Goal: Task Accomplishment & Management: Use online tool/utility

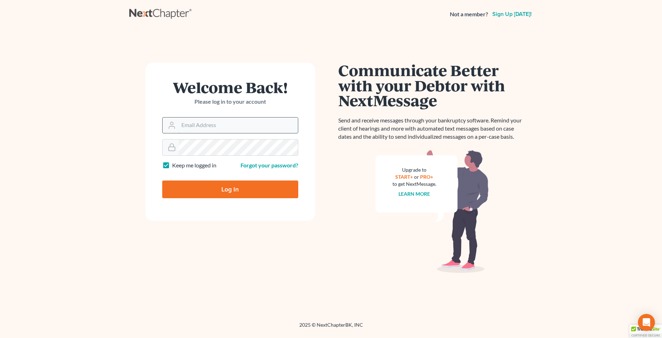
click at [200, 126] on input "Email Address" at bounding box center [238, 126] width 119 height 16
type input "[EMAIL_ADDRESS][DOMAIN_NAME]"
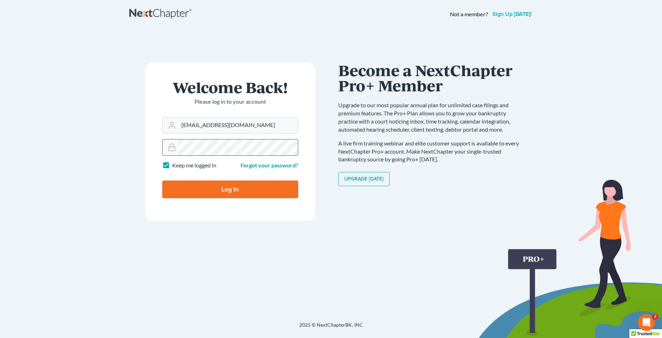
click at [162, 181] on input "Log In" at bounding box center [230, 190] width 136 height 18
type input "Thinking..."
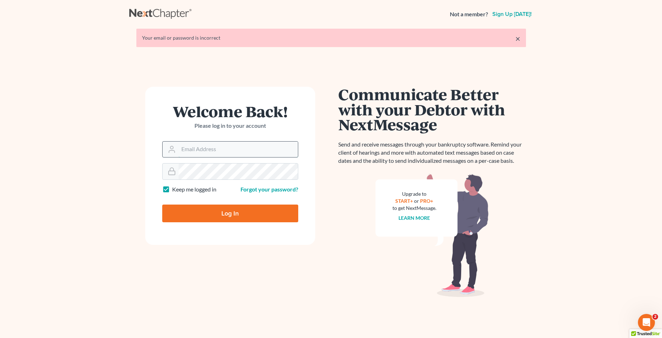
click at [212, 155] on input "Email Address" at bounding box center [238, 150] width 119 height 16
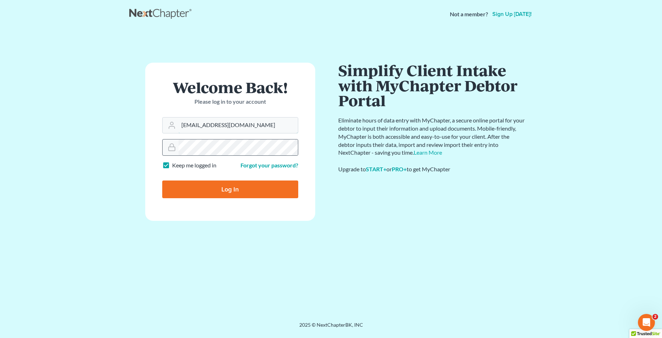
type input "[EMAIL_ADDRESS][DOMAIN_NAME]"
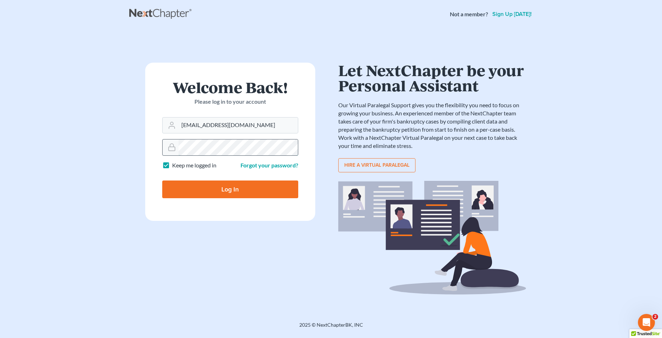
click at [162, 181] on input "Log In" at bounding box center [230, 190] width 136 height 18
type input "Thinking..."
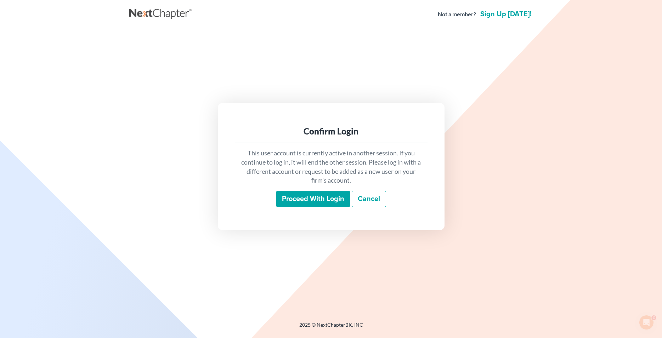
click at [298, 204] on input "Proceed with login" at bounding box center [313, 199] width 74 height 16
